Goal: Task Accomplishment & Management: Use online tool/utility

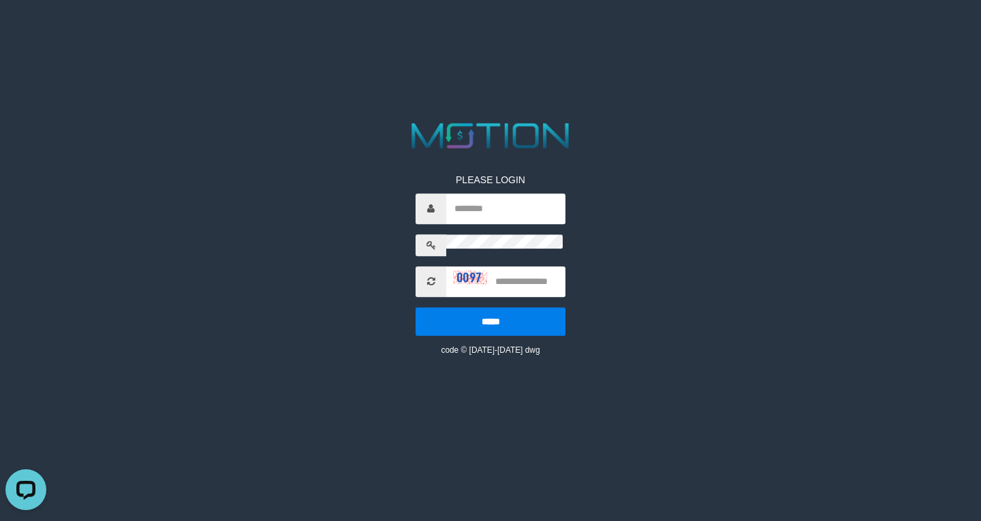
click at [516, 34] on html "PLEASE LOGIN ***** code © [DATE]-[DATE] dwg" at bounding box center [490, 17] width 981 height 34
